Goal: Information Seeking & Learning: Learn about a topic

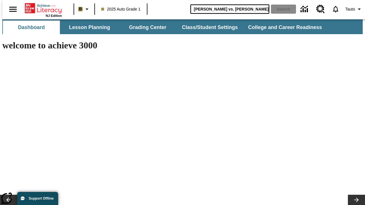
type input "Michelangelo vs. Leonardo"
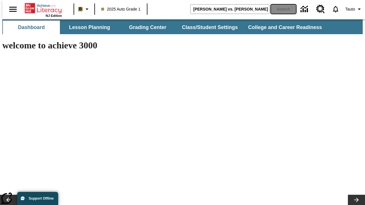
click at [280, 9] on button "Search" at bounding box center [283, 9] width 25 height 9
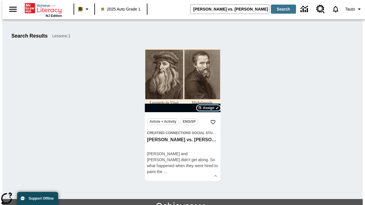
click at [209, 108] on span "Assign" at bounding box center [208, 108] width 11 height 5
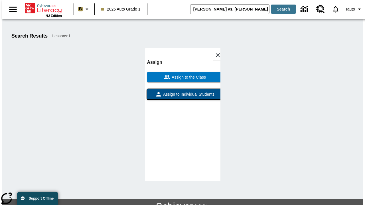
click at [183, 92] on span "Assign to Individual Students" at bounding box center [188, 95] width 52 height 6
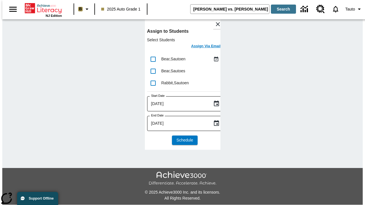
click at [202, 47] on h6 "Assign Via Email" at bounding box center [206, 46] width 30 height 7
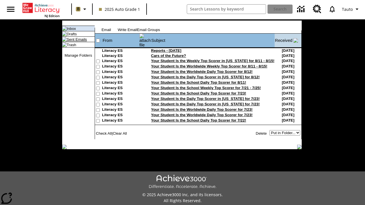
click at [71, 42] on link "Sent Emails" at bounding box center [77, 39] width 20 height 4
